Goal: Find specific page/section: Find specific page/section

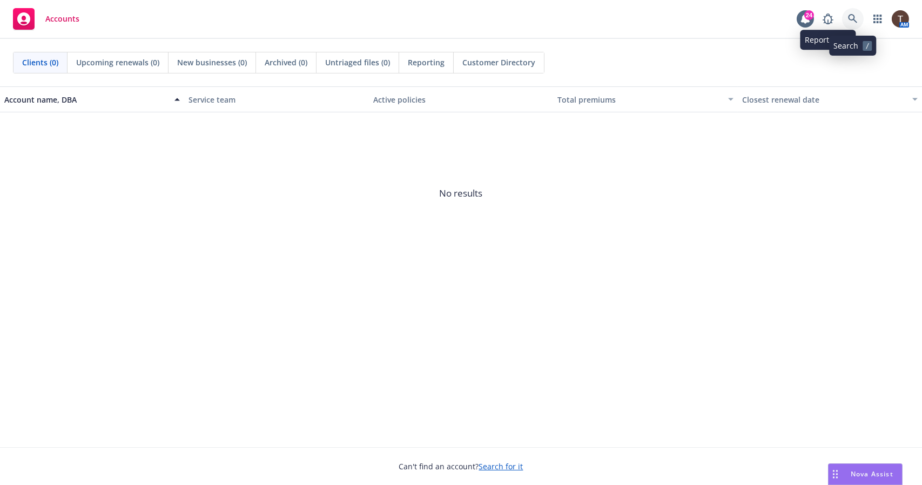
click at [847, 17] on link at bounding box center [853, 19] width 22 height 22
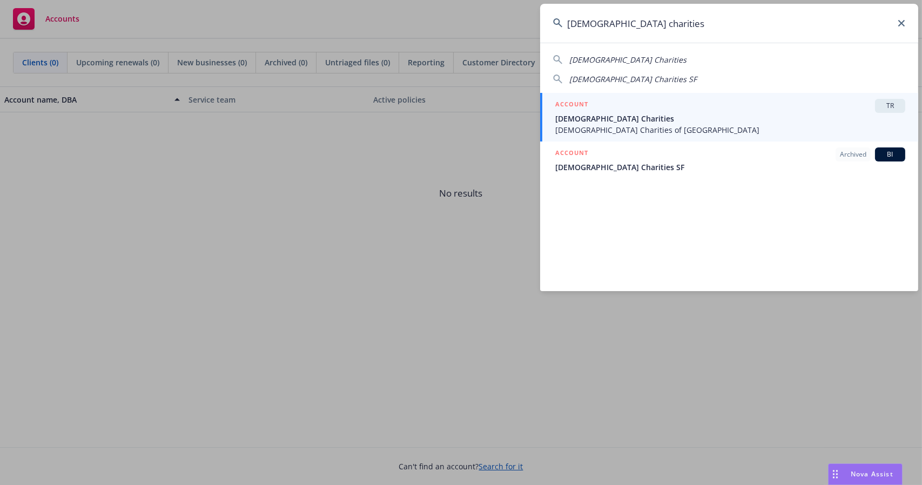
type input "[DEMOGRAPHIC_DATA] charities"
click at [679, 118] on span "[DEMOGRAPHIC_DATA] Charities" at bounding box center [730, 118] width 350 height 11
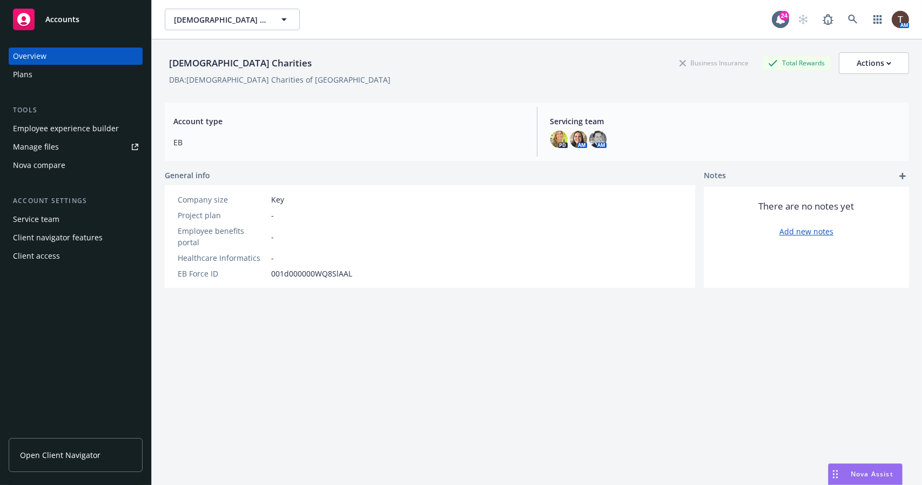
click at [103, 429] on div "Overview Plans Tools Employee experience builder Manage files Nova compare Acco…" at bounding box center [75, 260] width 151 height 450
click at [96, 447] on link "Open Client Navigator" at bounding box center [76, 455] width 134 height 34
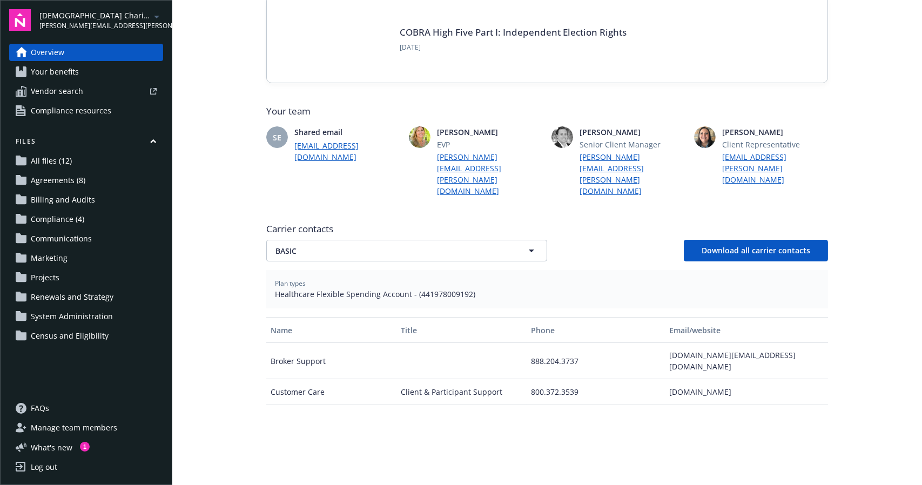
scroll to position [198, 0]
